Goal: Information Seeking & Learning: Find contact information

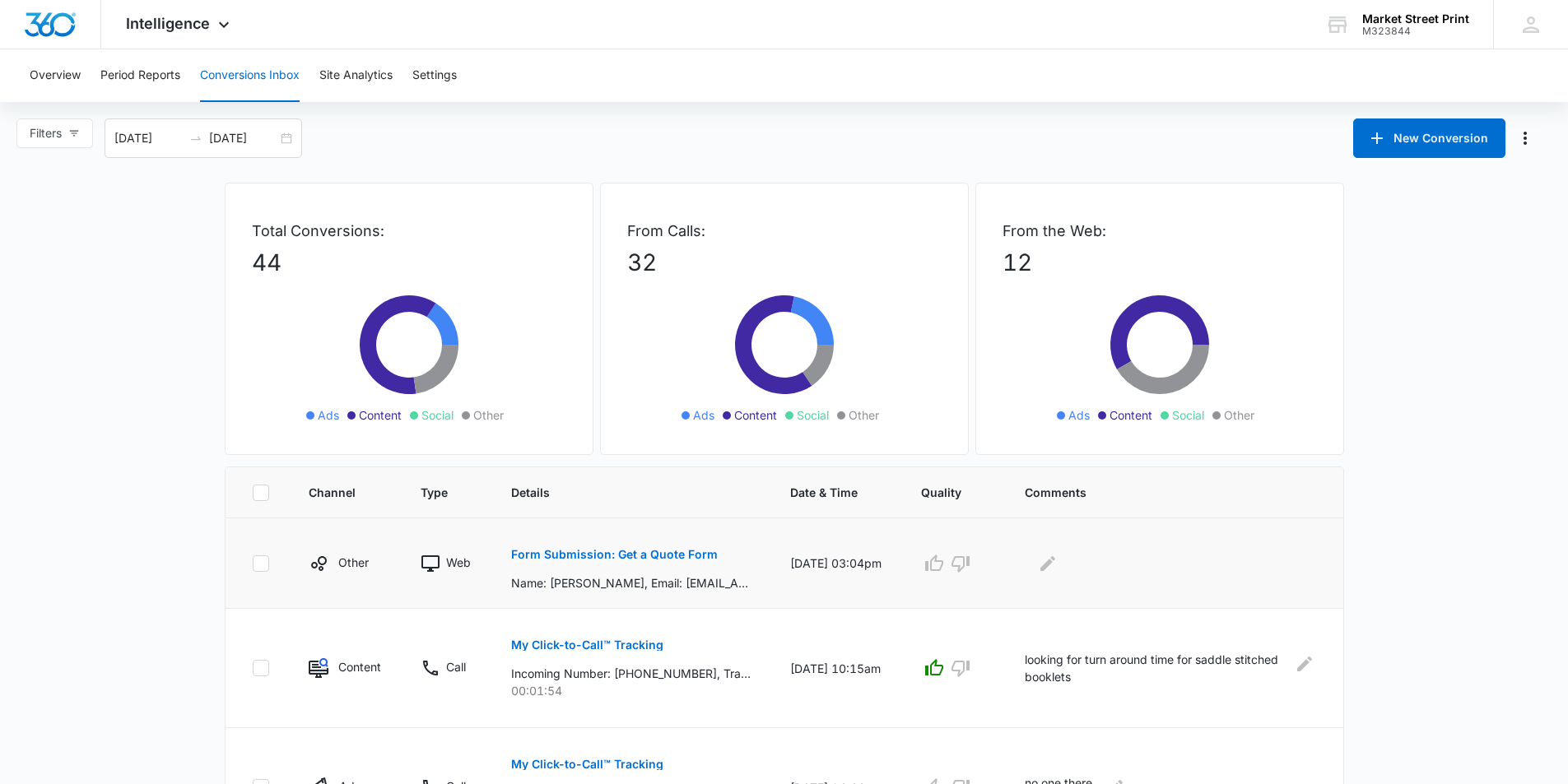
click at [700, 550] on p "Form Submission: Get a Quote Form" at bounding box center [615, 554] width 207 height 12
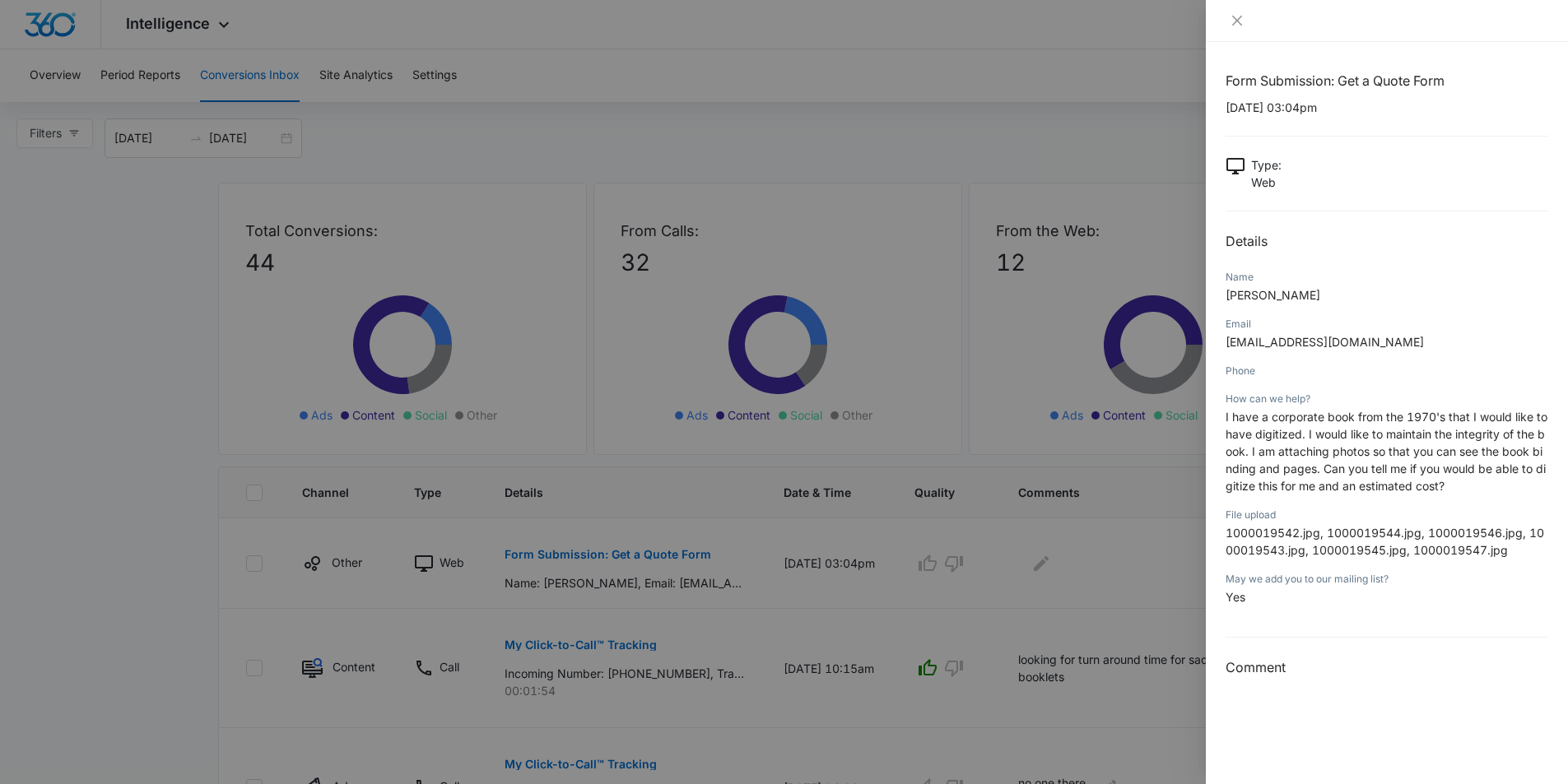
click at [1390, 538] on span "1000019542.jpg, 1000019544.jpg, 1000019546.jpg, 1000019543.jpg, 1000019545.jpg,…" at bounding box center [1385, 541] width 318 height 31
click at [1391, 538] on span "1000019542.jpg, 1000019544.jpg, 1000019546.jpg, 1000019543.jpg, 1000019545.jpg,…" at bounding box center [1385, 541] width 318 height 31
click at [1394, 538] on span "1000019542.jpg, 1000019544.jpg, 1000019546.jpg, 1000019543.jpg, 1000019545.jpg,…" at bounding box center [1385, 541] width 318 height 31
drag, startPoint x: 1352, startPoint y: 343, endPoint x: 1227, endPoint y: 334, distance: 125.3
click at [1227, 334] on p "[EMAIL_ADDRESS][DOMAIN_NAME]" at bounding box center [1387, 341] width 322 height 17
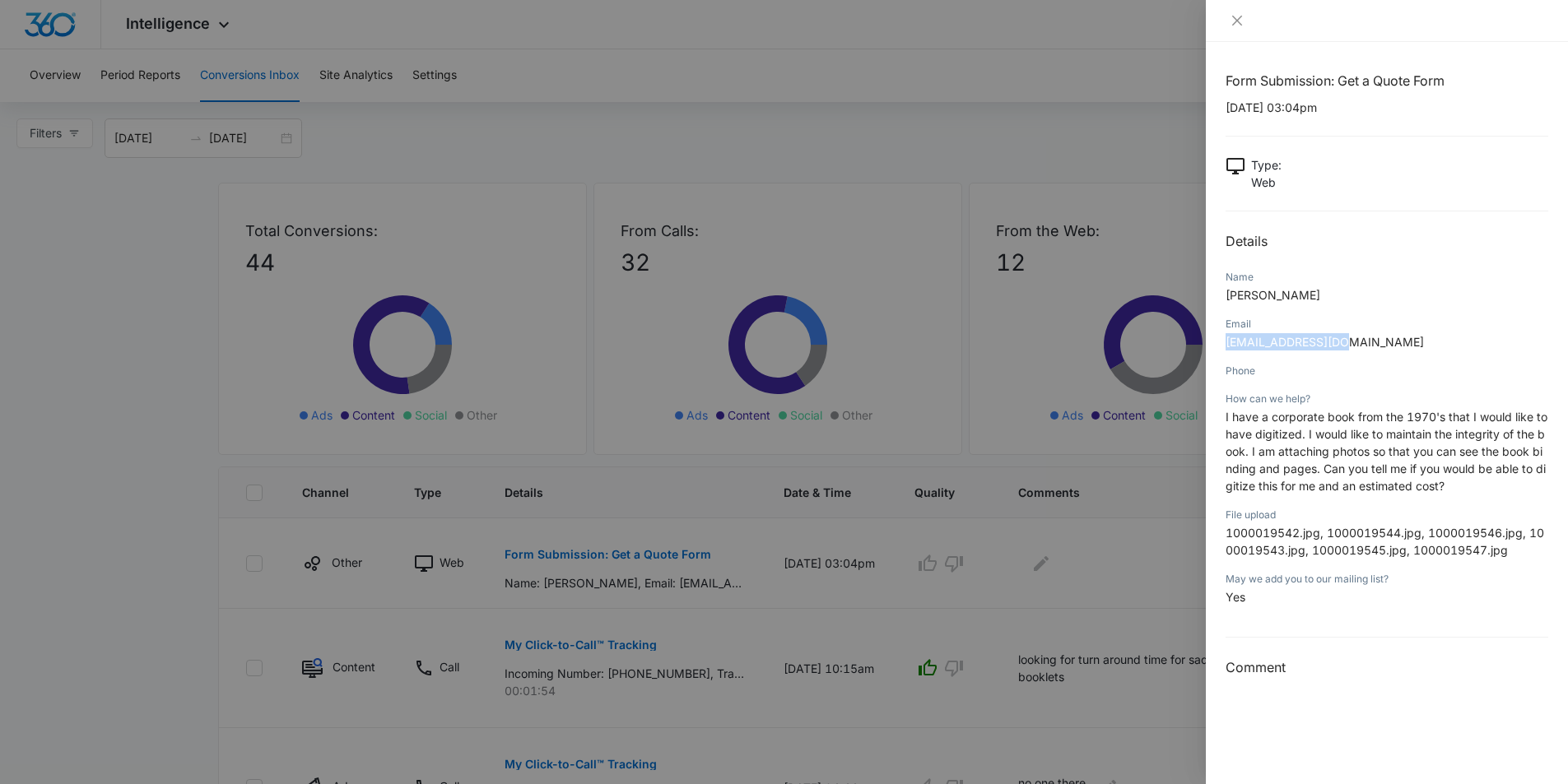
copy span "[EMAIL_ADDRESS][DOMAIN_NAME]"
click at [1234, 20] on icon "close" at bounding box center [1237, 21] width 13 height 13
